Goal: Check status: Check status

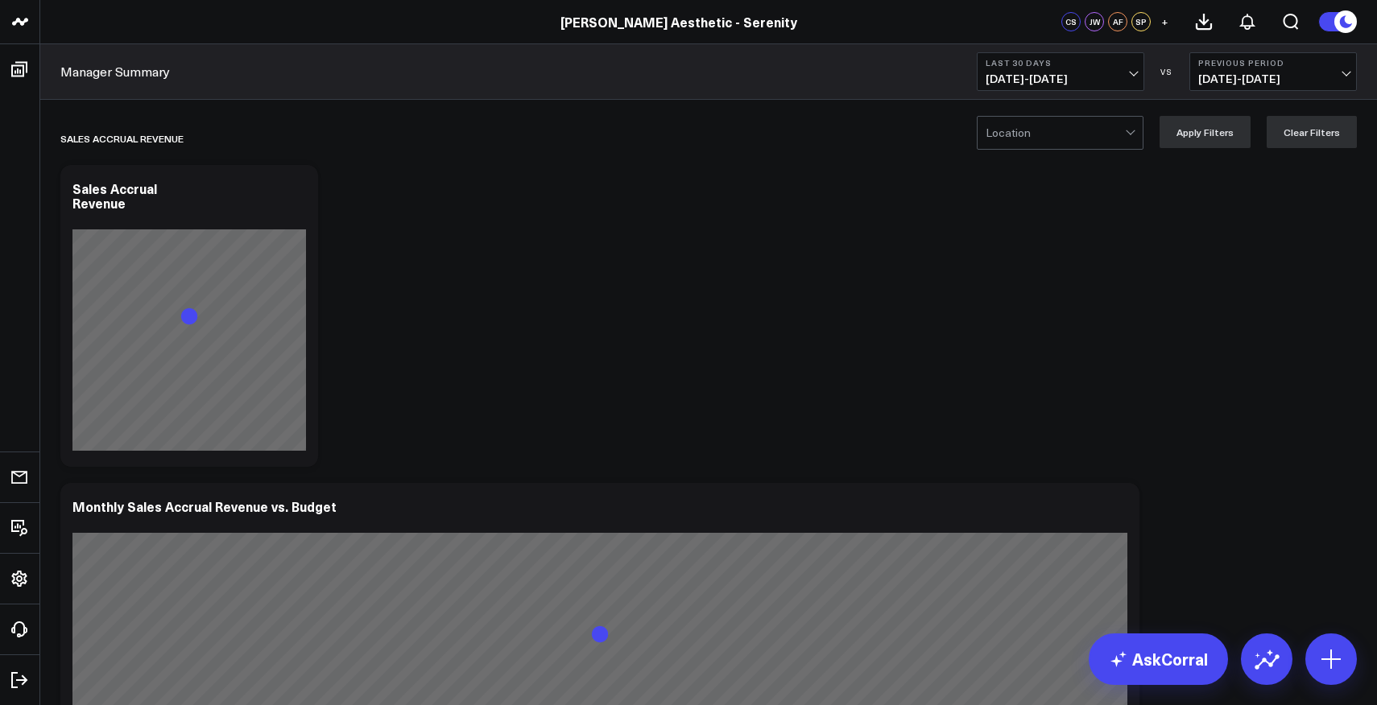
click at [1115, 72] on button "Last 30 Days 09/06/25 - 10/05/25" at bounding box center [1060, 71] width 167 height 39
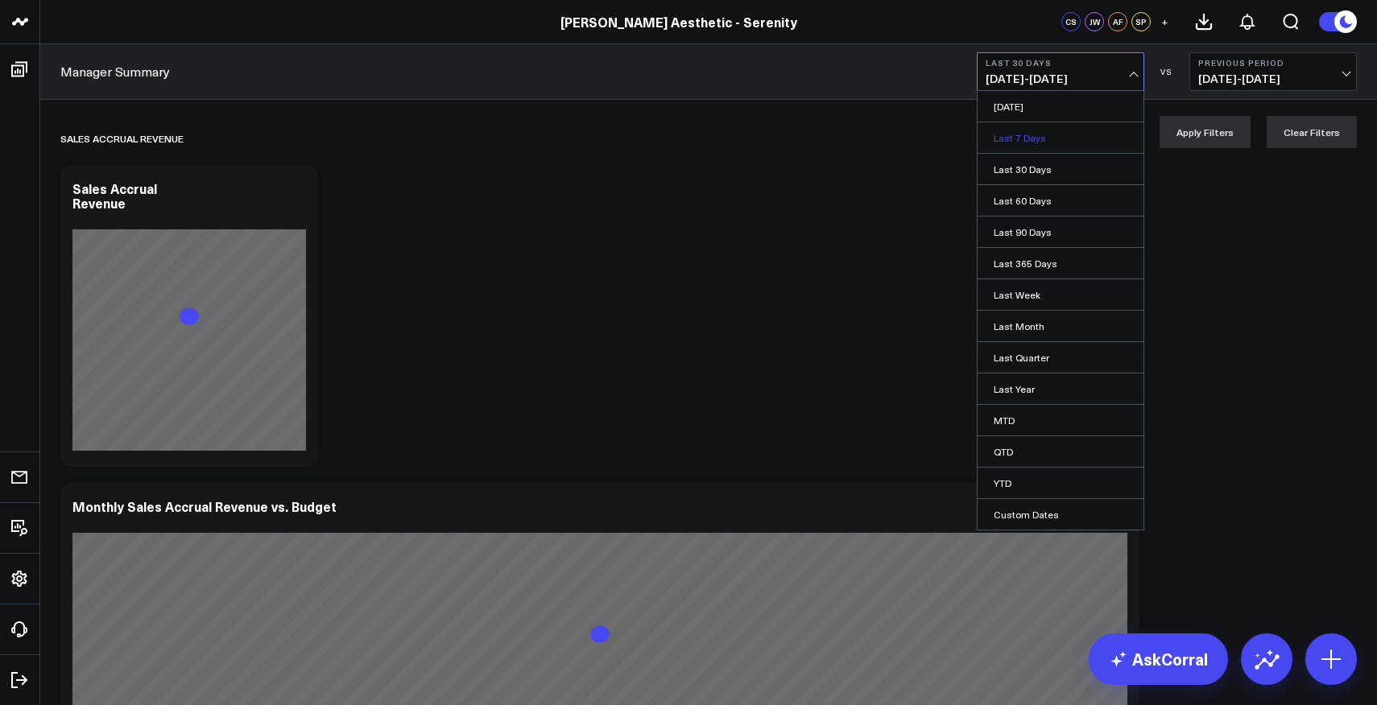
click at [1050, 142] on link "Last 7 Days" at bounding box center [1060, 137] width 166 height 31
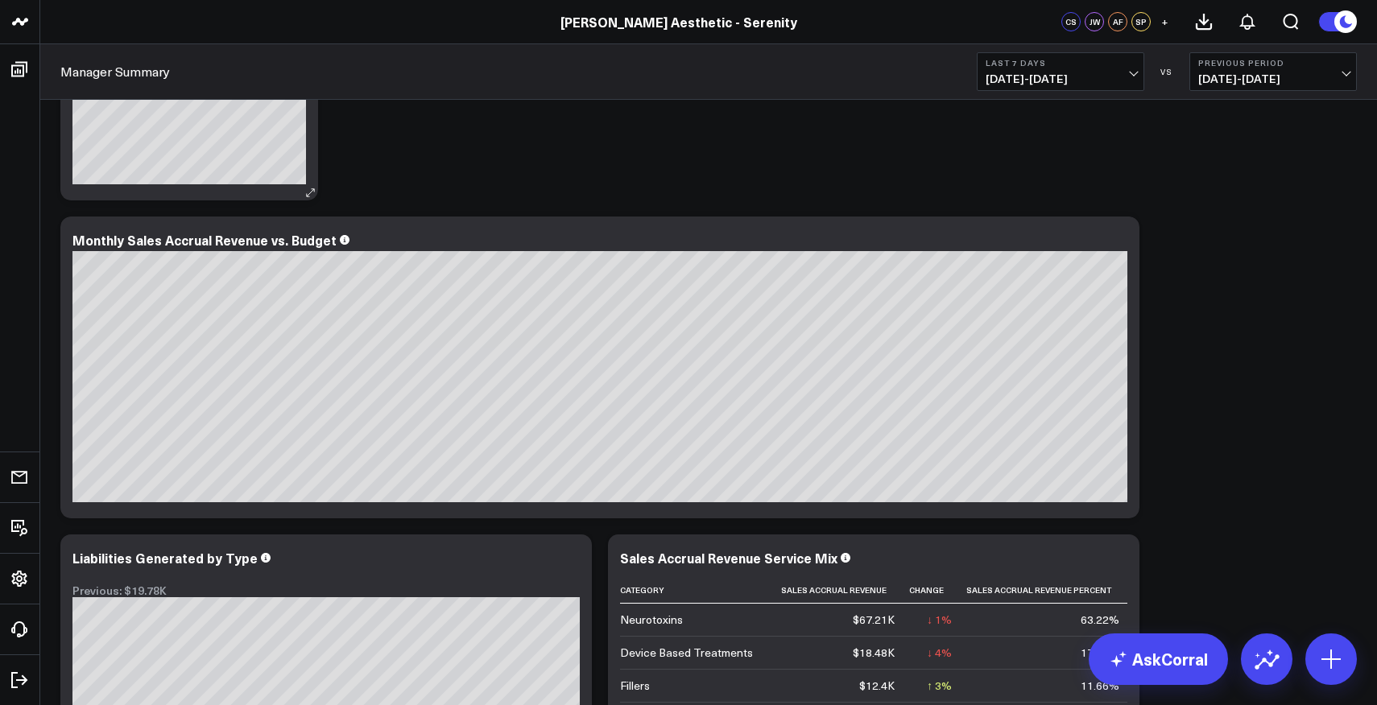
scroll to position [93, 0]
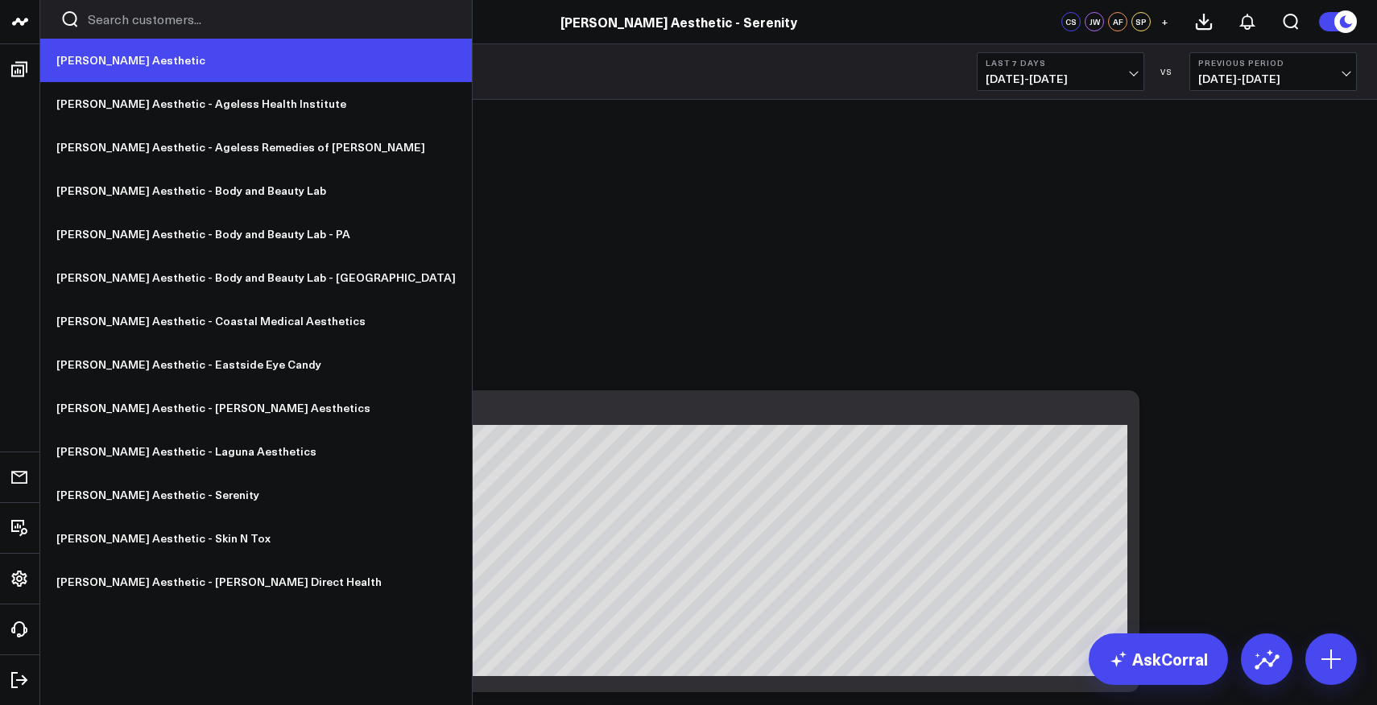
click at [86, 55] on link "[PERSON_NAME] Aesthetic" at bounding box center [256, 60] width 432 height 43
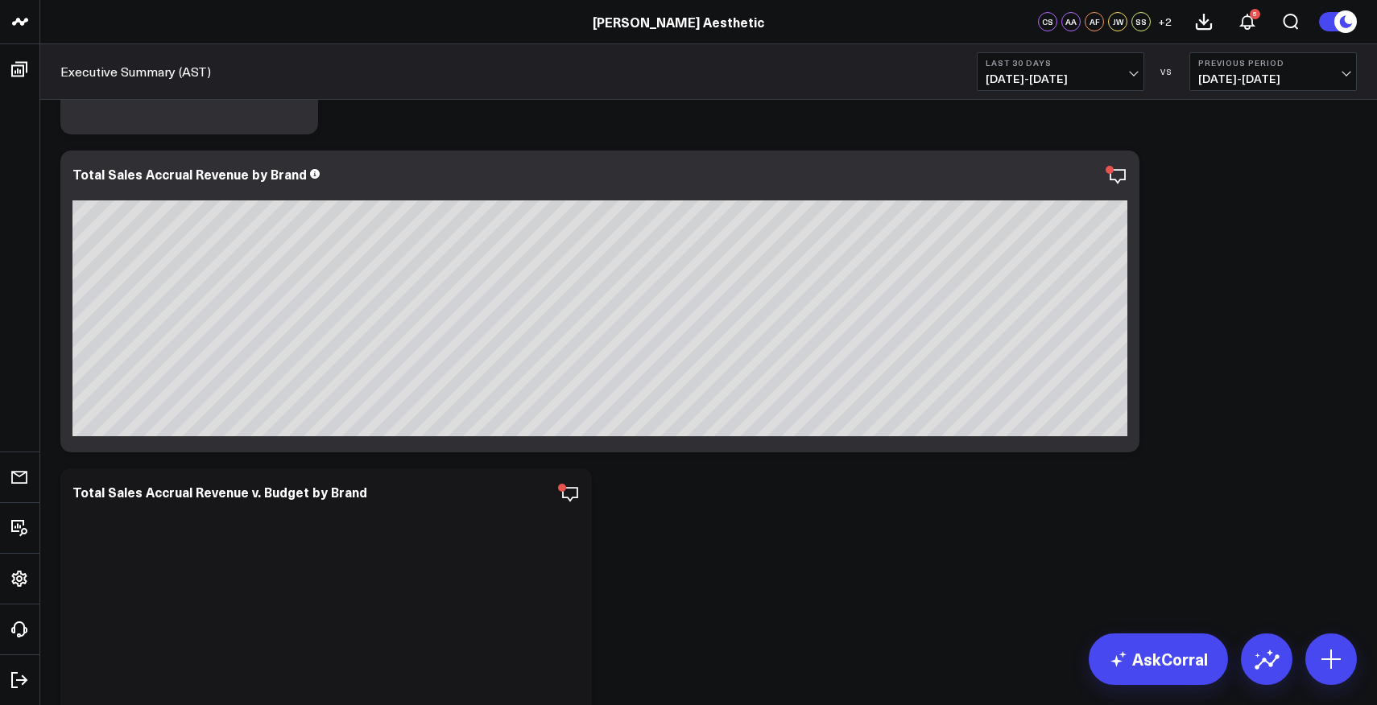
scroll to position [330, 0]
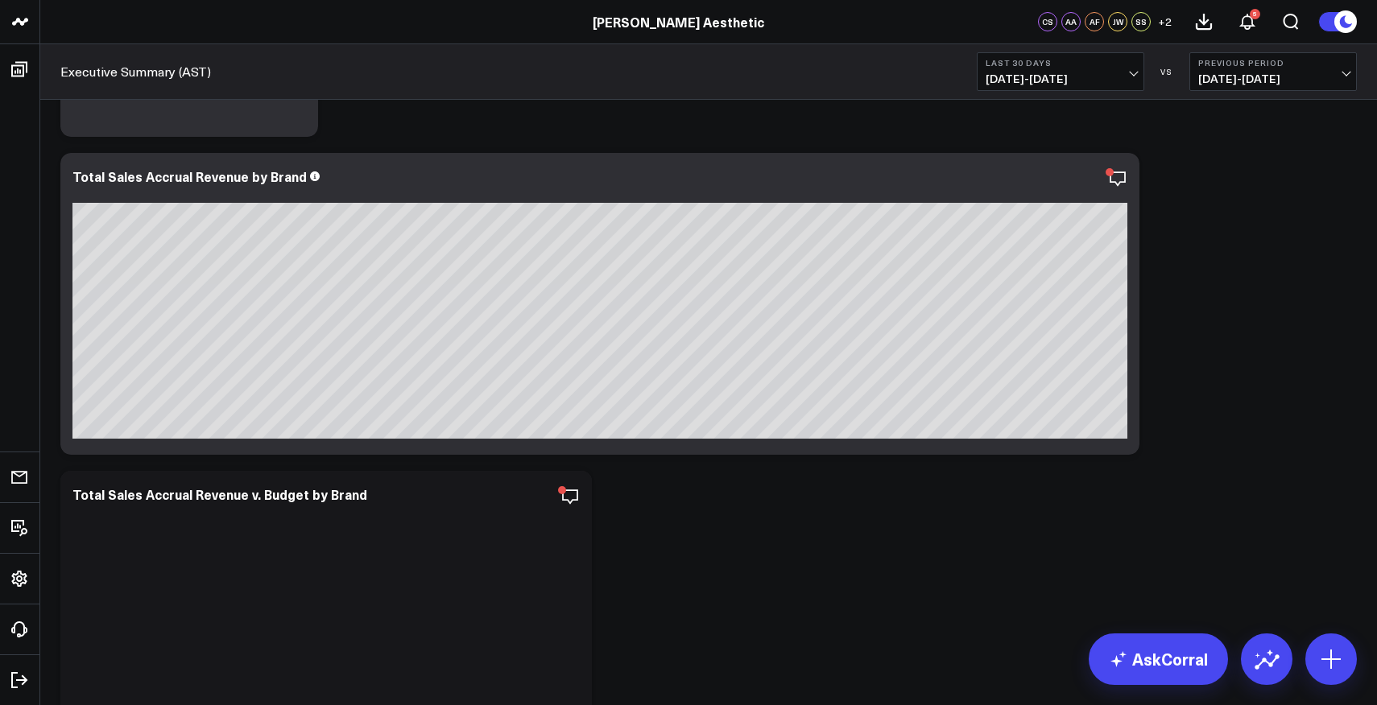
click at [1016, 74] on span "09/06/25 - 10/05/25" at bounding box center [1060, 78] width 150 height 13
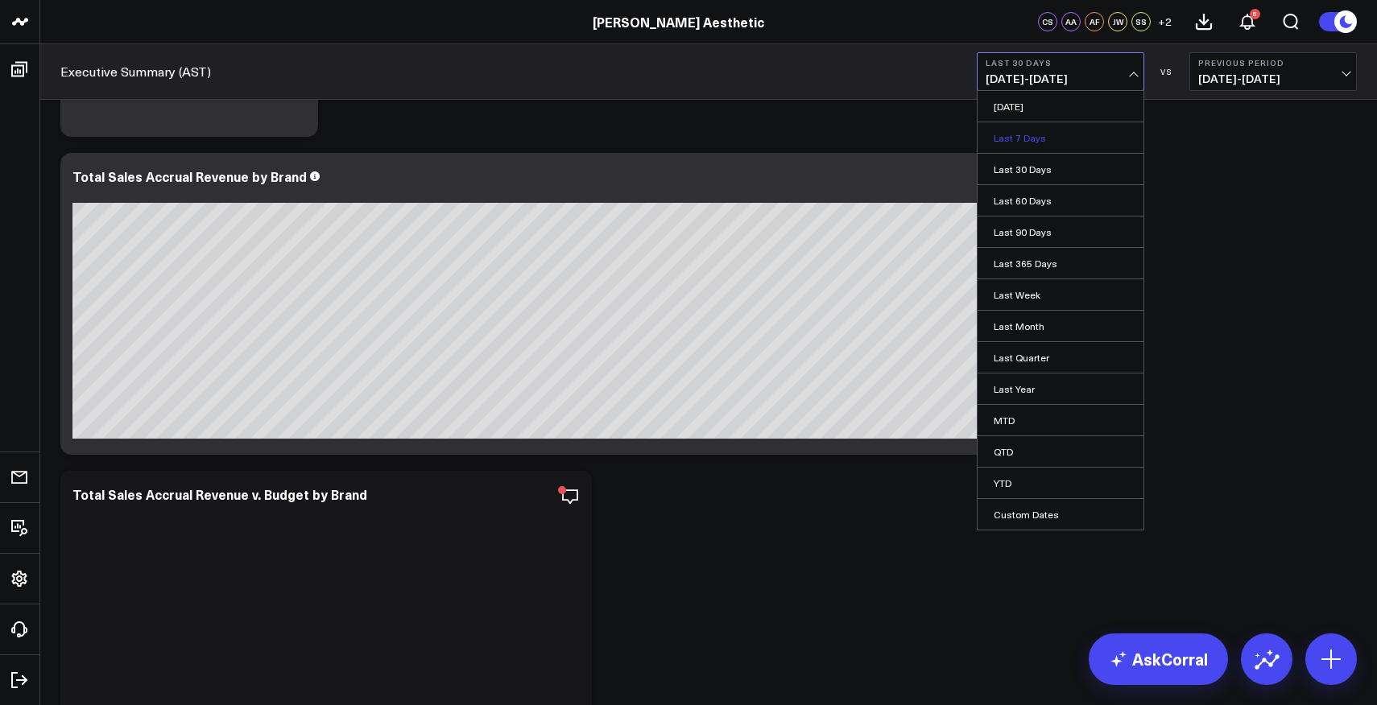
click at [1024, 142] on link "Last 7 Days" at bounding box center [1060, 137] width 166 height 31
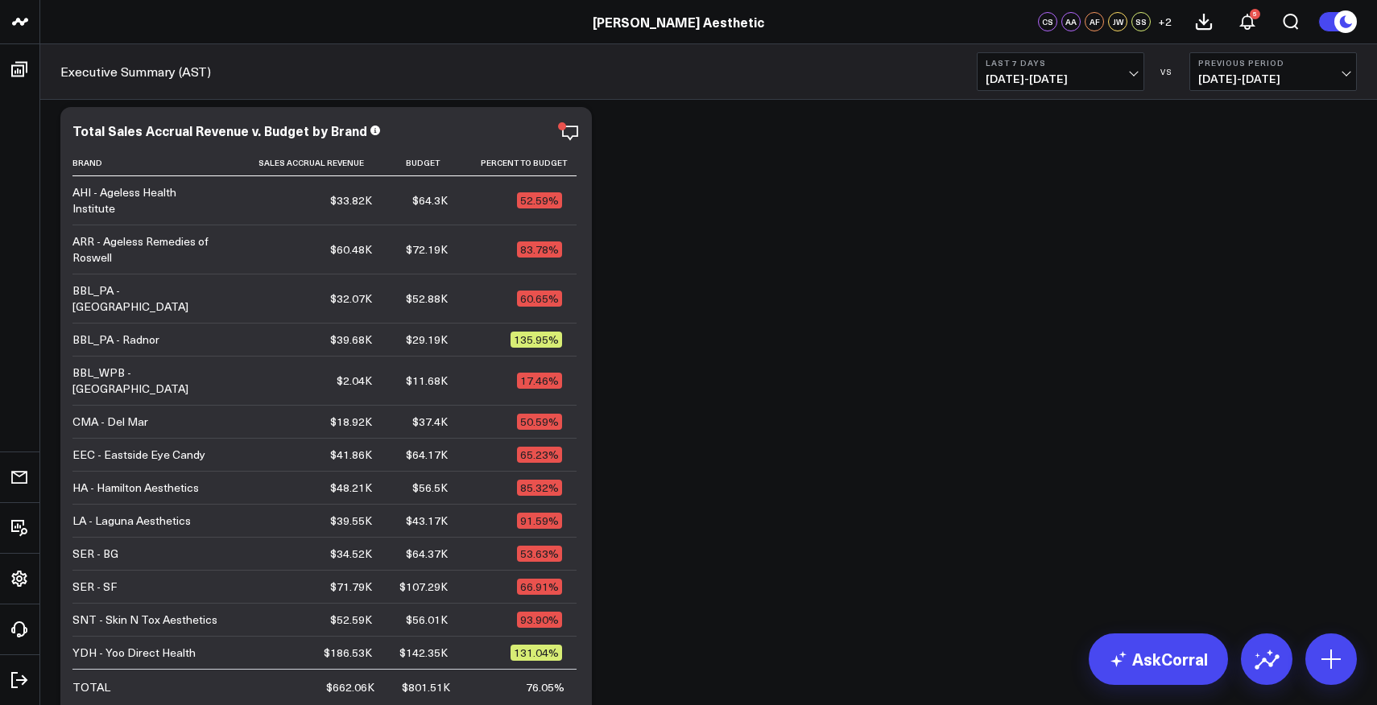
scroll to position [697, 0]
